Goal: Transaction & Acquisition: Obtain resource

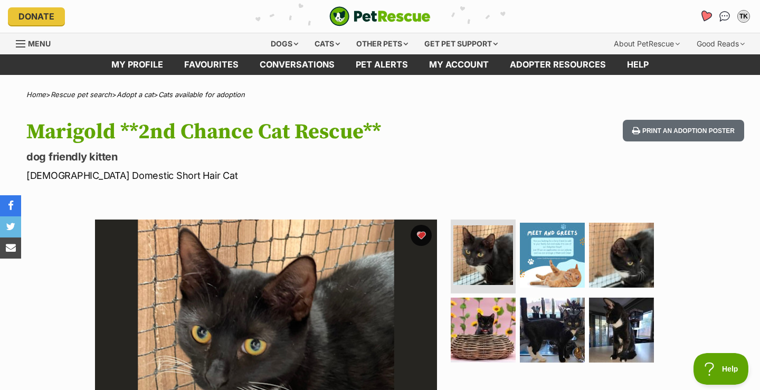
click at [705, 16] on icon "Favourites" at bounding box center [705, 16] width 13 height 12
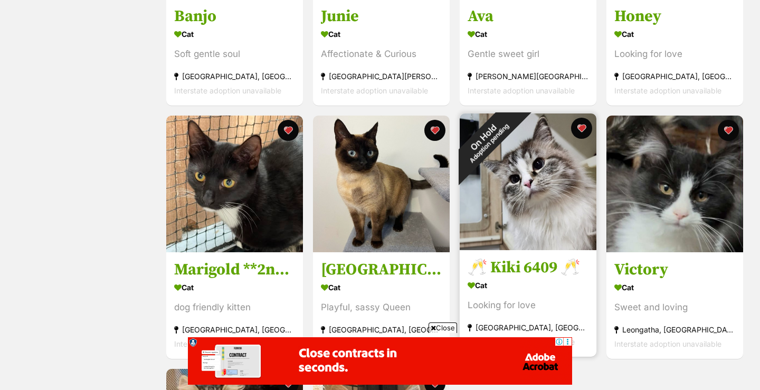
scroll to position [671, 0]
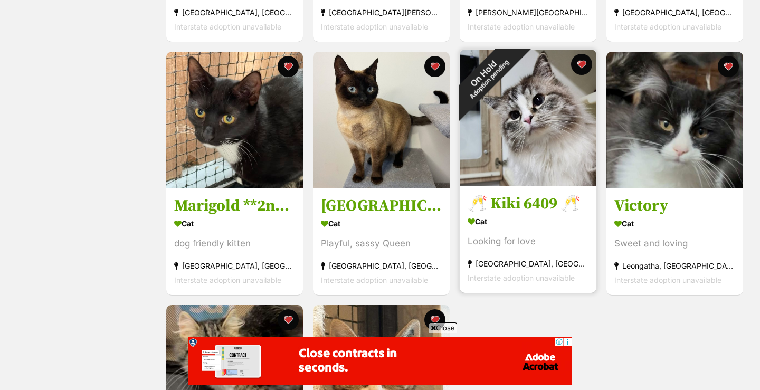
click at [512, 102] on div "On Hold Adoption pending" at bounding box center [485, 76] width 53 height 53
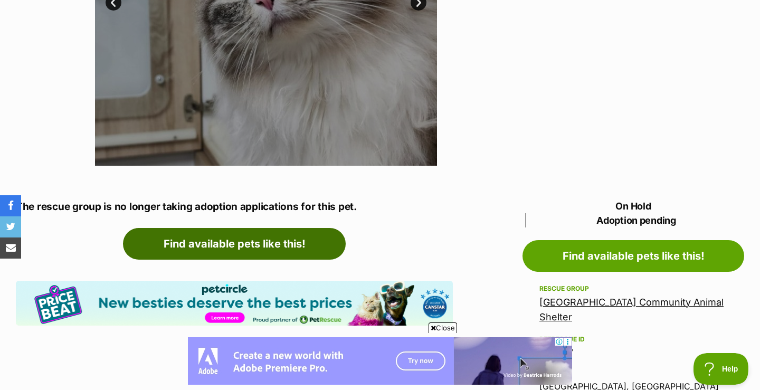
click at [252, 238] on link "Find available pets like this!" at bounding box center [234, 244] width 223 height 32
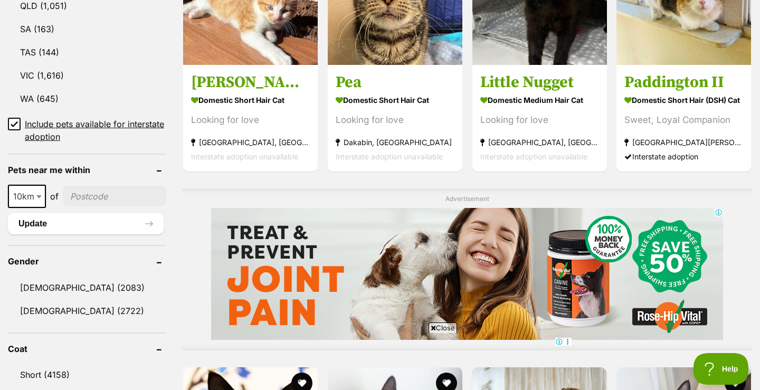
scroll to position [676, 0]
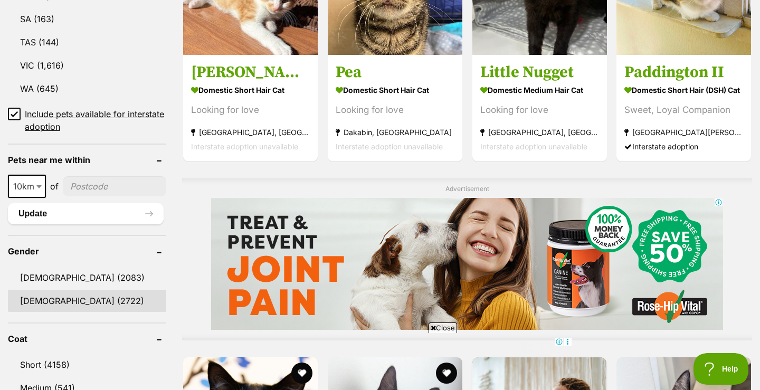
click at [42, 295] on link "Female (2722)" at bounding box center [87, 301] width 158 height 22
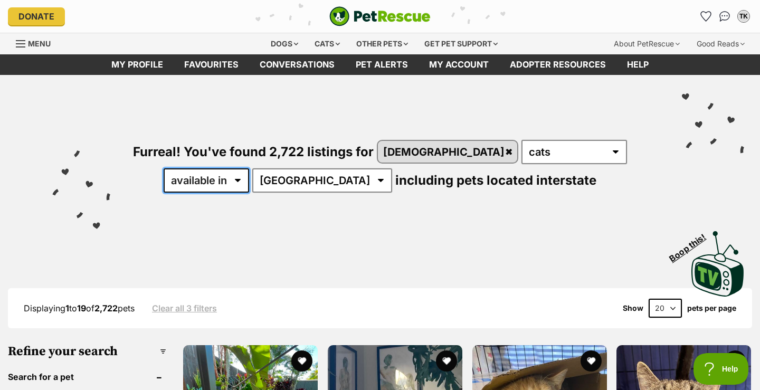
click at [249, 168] on select "available in located in" at bounding box center [206, 180] width 85 height 24
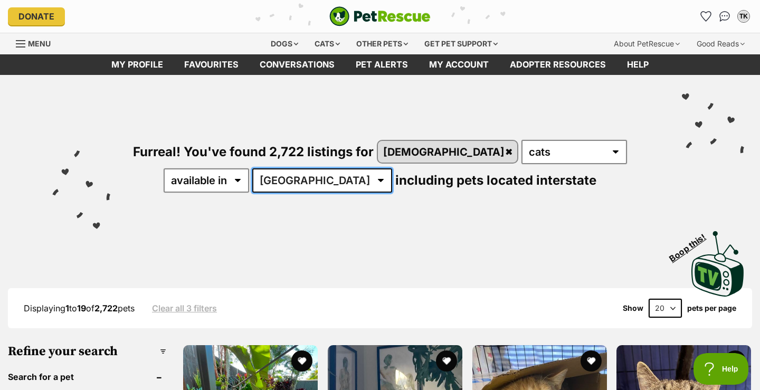
click at [303, 179] on select "Australia ACT NSW NT QLD SA TAS VIC WA" at bounding box center [322, 180] width 140 height 24
select select "VIC"
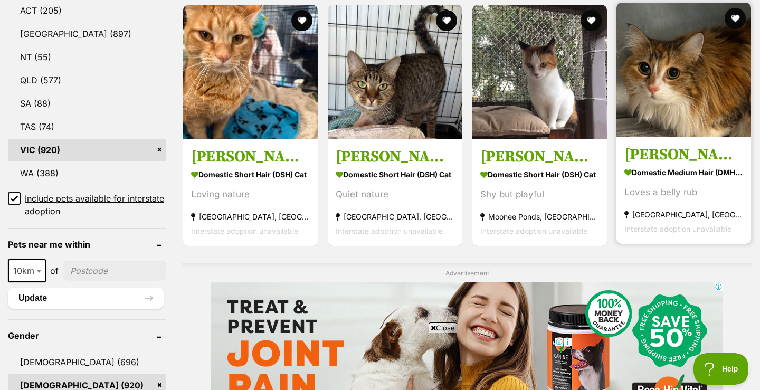
click at [659, 158] on h3 "[PERSON_NAME]" at bounding box center [683, 155] width 119 height 20
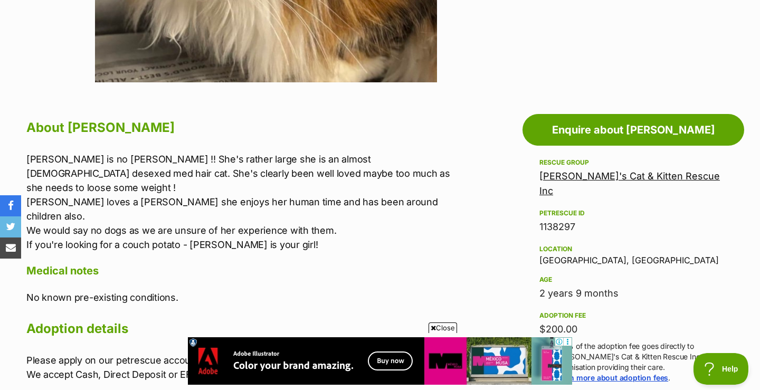
scroll to position [479, 0]
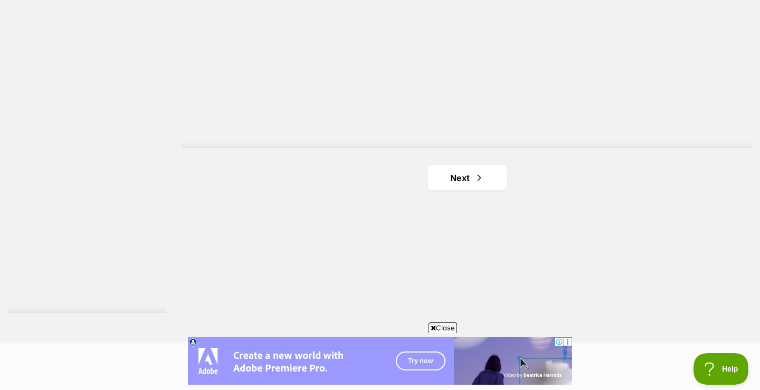
scroll to position [1917, 0]
click at [463, 177] on link "Next" at bounding box center [466, 176] width 79 height 25
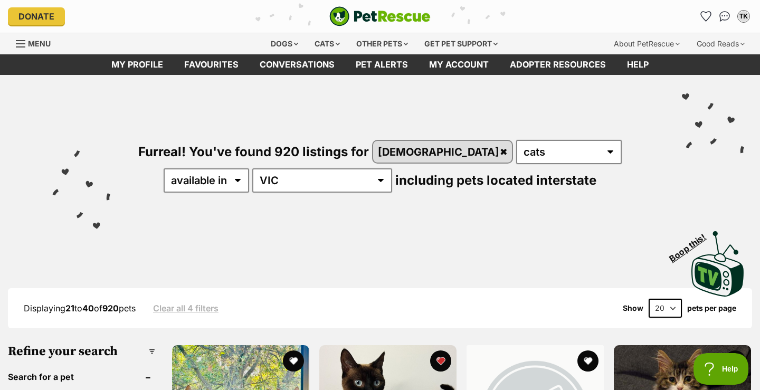
click at [463, 177] on span "including pets located interstate" at bounding box center [495, 179] width 201 height 15
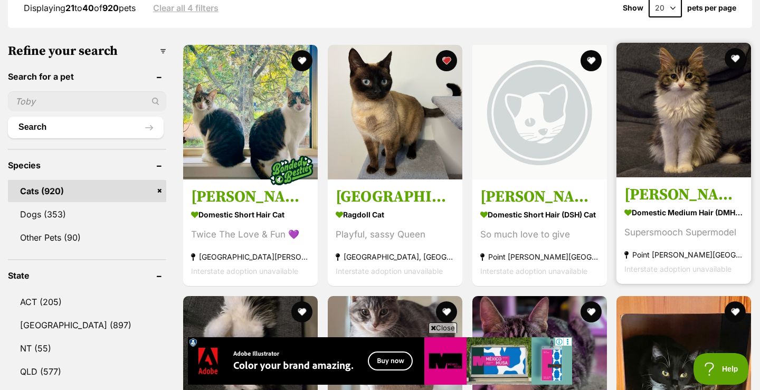
click at [670, 140] on img at bounding box center [683, 110] width 135 height 135
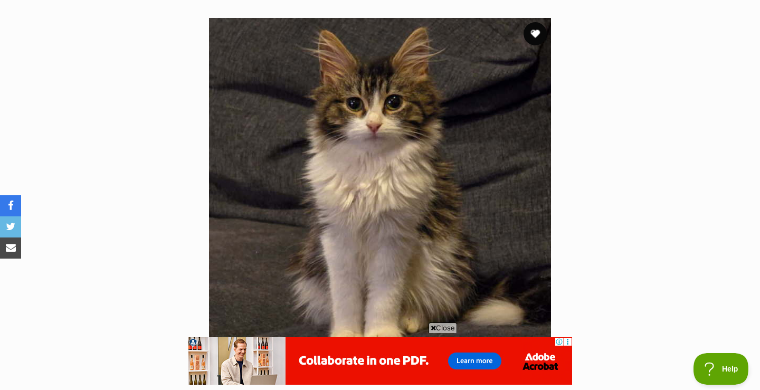
click at [537, 31] on button "favourite" at bounding box center [534, 33] width 23 height 23
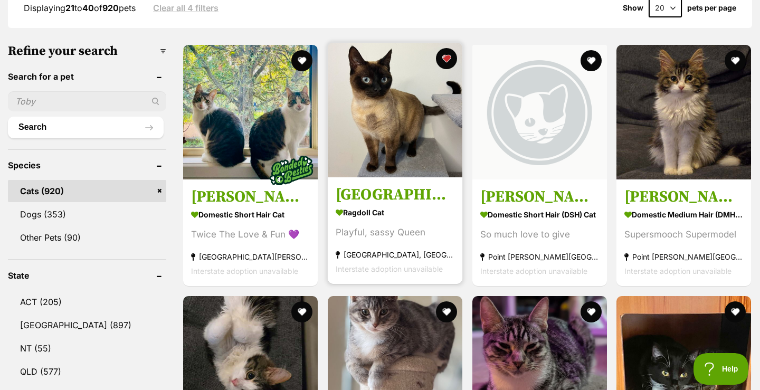
click at [363, 192] on h3 "Egypt" at bounding box center [394, 195] width 119 height 20
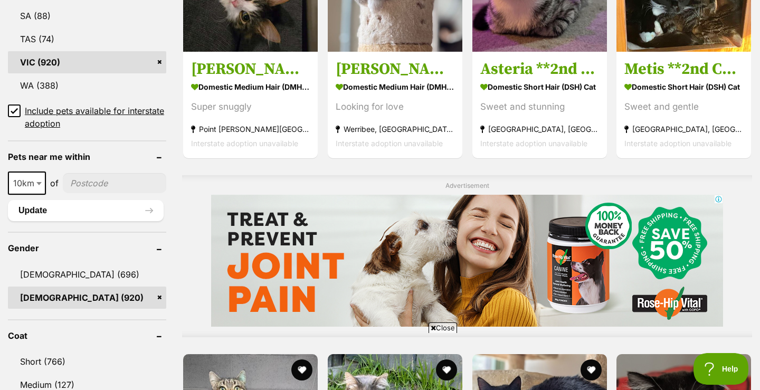
click at [123, 299] on link "[DEMOGRAPHIC_DATA] (920)" at bounding box center [87, 297] width 158 height 22
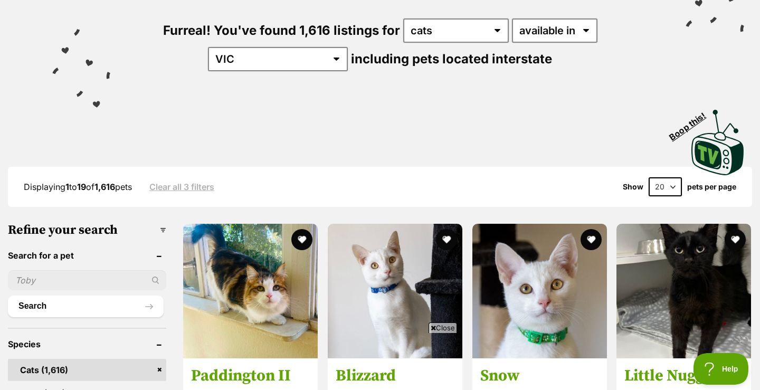
click at [42, 275] on input "text" at bounding box center [87, 280] width 158 height 20
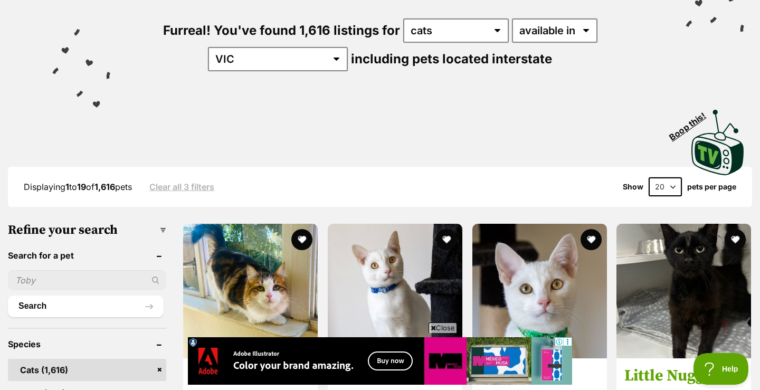
click at [42, 275] on input "text" at bounding box center [87, 280] width 158 height 20
click at [42, 275] on input "ban" at bounding box center [87, 280] width 158 height 20
type input "banjo"
click at [35, 305] on button "Search" at bounding box center [86, 305] width 156 height 21
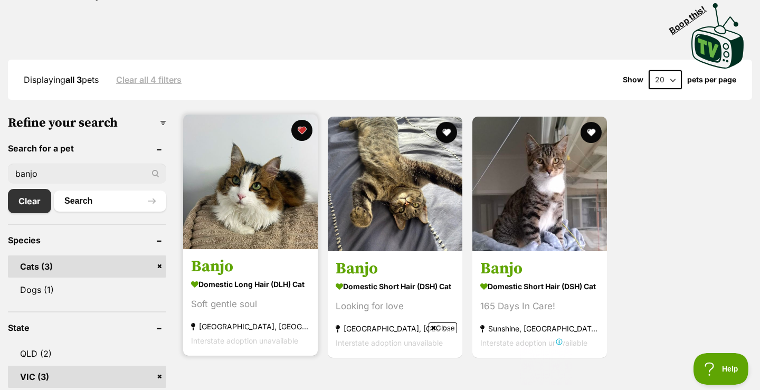
scroll to position [249, 0]
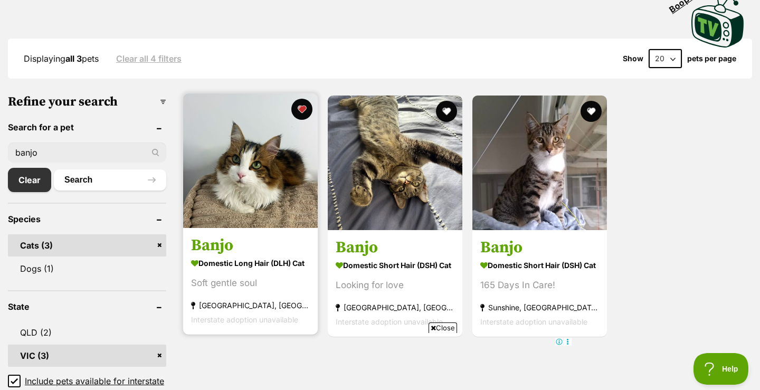
click at [236, 259] on strong "Domestic Long Hair (DLH) Cat" at bounding box center [250, 263] width 119 height 15
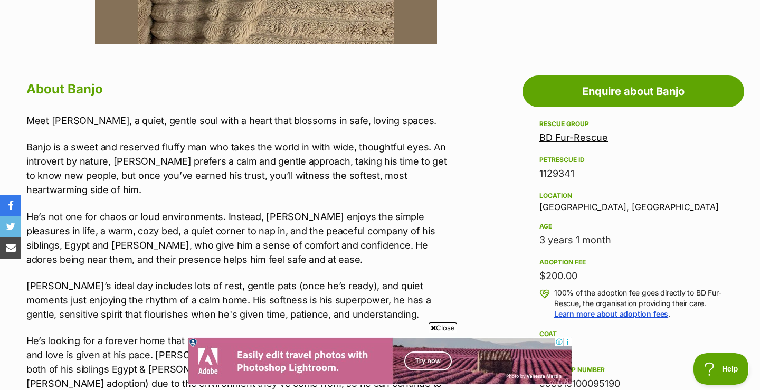
scroll to position [322, 0]
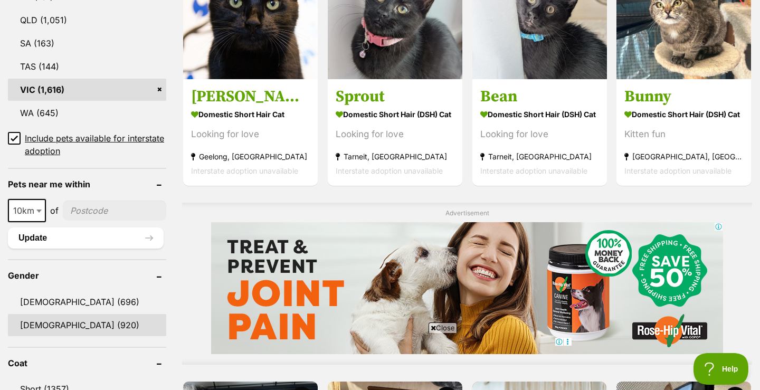
click at [58, 321] on link "[DEMOGRAPHIC_DATA] (920)" at bounding box center [87, 325] width 158 height 22
